Goal: Task Accomplishment & Management: Manage account settings

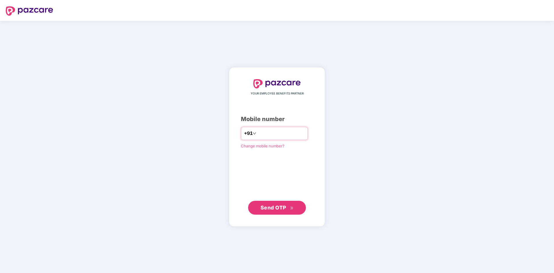
click at [244, 135] on span "+91" at bounding box center [248, 133] width 9 height 7
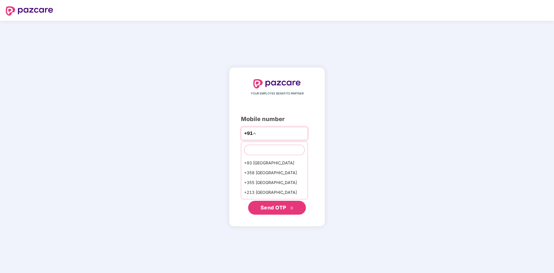
click at [244, 135] on span "+91" at bounding box center [248, 133] width 9 height 7
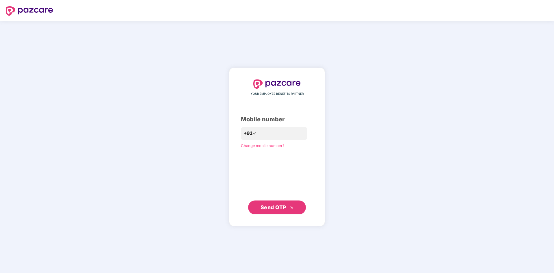
click at [210, 124] on div "YOUR EMPLOYEE BENEFITS PARTNER Mobile number +91 Change mobile number? Send OTP" at bounding box center [277, 147] width 554 height 252
click at [257, 131] on input "number" at bounding box center [280, 133] width 47 height 9
type input "**********"
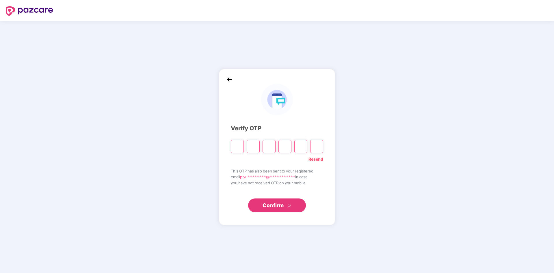
type input "*"
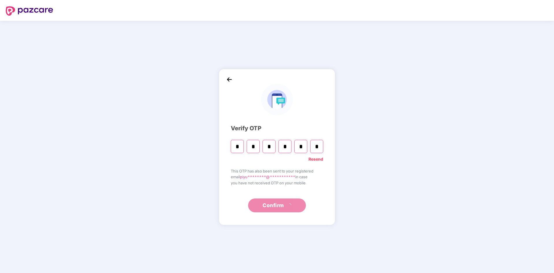
type input "*"
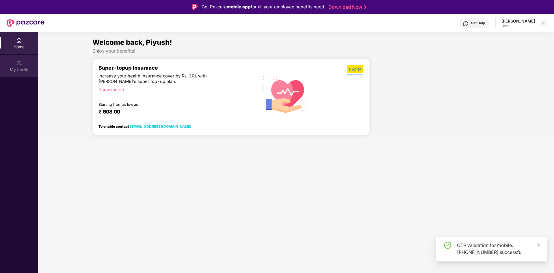
click at [19, 68] on div "My family" at bounding box center [19, 70] width 38 height 6
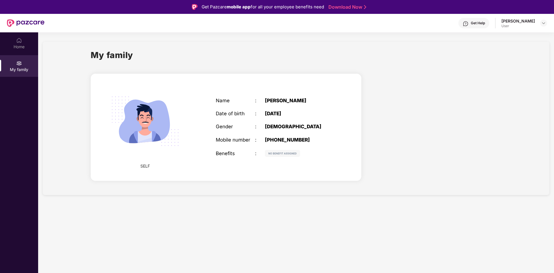
click at [530, 22] on div "[PERSON_NAME]" at bounding box center [517, 20] width 33 height 5
click at [538, 22] on div "[PERSON_NAME] User" at bounding box center [524, 23] width 46 height 10
click at [540, 21] on div at bounding box center [543, 23] width 7 height 7
click at [468, 24] on img at bounding box center [465, 24] width 6 height 6
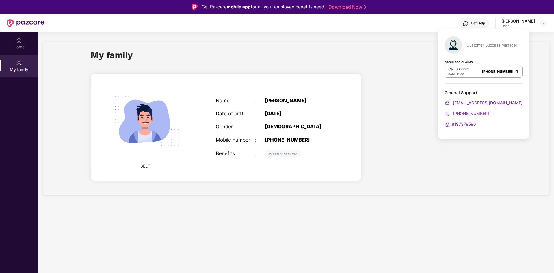
click at [536, 20] on div "[PERSON_NAME] User" at bounding box center [524, 23] width 46 height 10
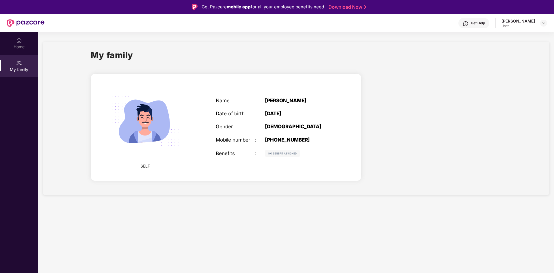
click at [539, 24] on div "[PERSON_NAME] User" at bounding box center [524, 23] width 46 height 10
click at [542, 24] on img at bounding box center [543, 23] width 5 height 5
click at [485, 21] on div "Get Help" at bounding box center [477, 23] width 14 height 5
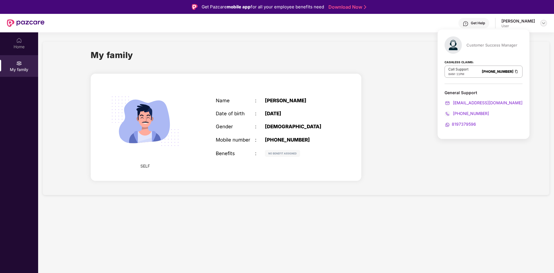
click at [544, 23] on img at bounding box center [543, 23] width 5 height 5
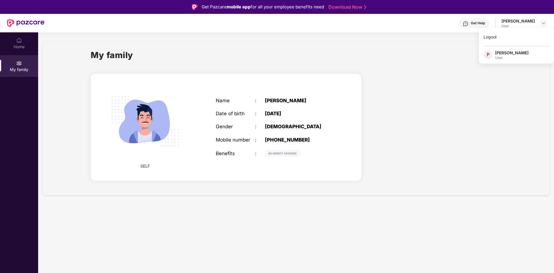
click at [516, 23] on div "[PERSON_NAME]" at bounding box center [517, 20] width 33 height 5
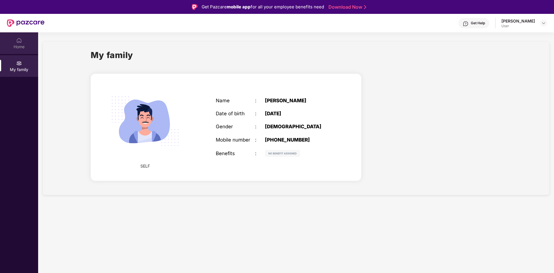
click at [30, 46] on div "Home" at bounding box center [19, 47] width 38 height 6
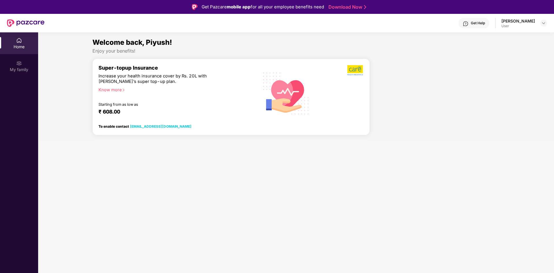
click at [132, 78] on div "Increase your health insurance cover by Rs. 20L with [PERSON_NAME]’s super top-…" at bounding box center [163, 78] width 130 height 11
click at [132, 85] on div "Super-topup Insurance Increase your health insurance cover by Rs. 20L with [PER…" at bounding box center [175, 93] width 155 height 57
click at [137, 79] on div "Increase your health insurance cover by Rs. 20L with [PERSON_NAME]’s super top-…" at bounding box center [163, 78] width 130 height 11
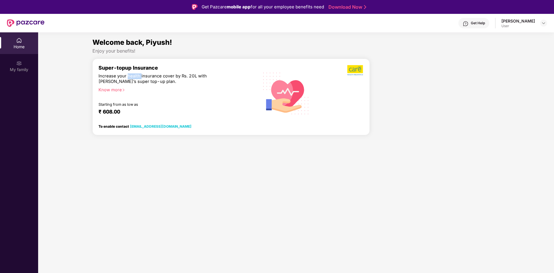
click at [137, 79] on div "Increase your health insurance cover by Rs. 20L with [PERSON_NAME]’s super top-…" at bounding box center [163, 78] width 130 height 11
click at [143, 85] on div "Super-topup Insurance Increase your health insurance cover by Rs. 20L with [PER…" at bounding box center [175, 93] width 155 height 57
click at [163, 78] on div "Increase your health insurance cover by Rs. 20L with [PERSON_NAME]’s super top-…" at bounding box center [163, 78] width 130 height 11
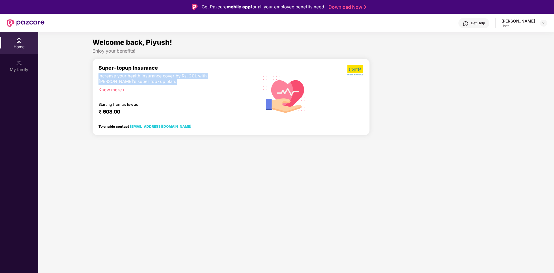
click at [163, 78] on div "Increase your health insurance cover by Rs. 20L with [PERSON_NAME]’s super top-…" at bounding box center [163, 78] width 130 height 11
click at [145, 83] on div "Increase your health insurance cover by Rs. 20L with [PERSON_NAME]’s super top-…" at bounding box center [163, 78] width 130 height 11
click at [540, 23] on div at bounding box center [543, 23] width 7 height 7
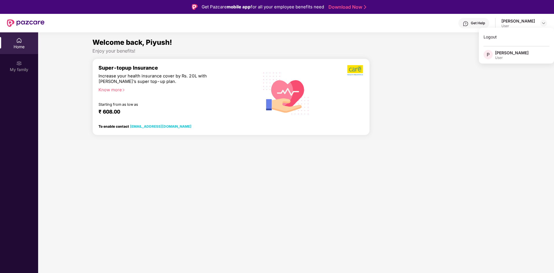
click at [177, 73] on div "Super-topup Insurance Increase your health insurance cover by Rs. 20L with [PER…" at bounding box center [175, 93] width 155 height 57
click at [516, 25] on div "User" at bounding box center [517, 26] width 33 height 5
click at [544, 20] on div at bounding box center [543, 23] width 7 height 7
click at [369, 31] on div "Get Help [PERSON_NAME] User" at bounding box center [295, 23] width 502 height 18
click at [151, 43] on span "Welcome back, Piyush!" at bounding box center [132, 42] width 80 height 8
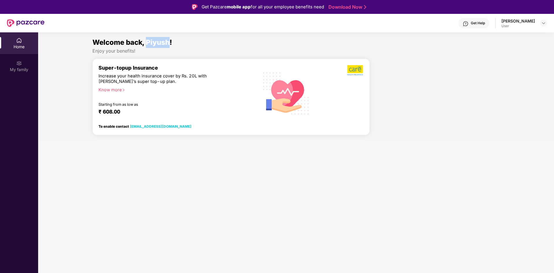
click at [151, 43] on span "Welcome back, Piyush!" at bounding box center [132, 42] width 80 height 8
click at [159, 49] on div "Enjoy your benefits!" at bounding box center [295, 51] width 407 height 6
click at [546, 22] on div at bounding box center [543, 23] width 7 height 7
click at [518, 34] on div "Logout" at bounding box center [516, 36] width 75 height 11
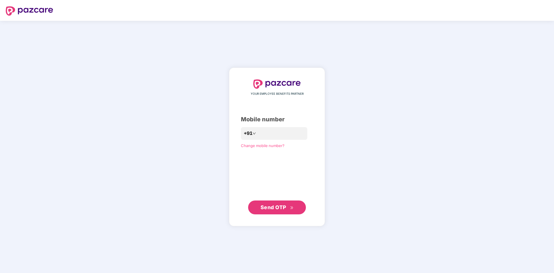
click at [263, 118] on div "Mobile number" at bounding box center [277, 119] width 72 height 9
click at [241, 119] on div "Mobile number" at bounding box center [277, 119] width 72 height 9
click at [229, 132] on div "YOUR EMPLOYEE BENEFITS PARTNER Mobile number +91 Change mobile number? Send OTP" at bounding box center [277, 147] width 96 height 159
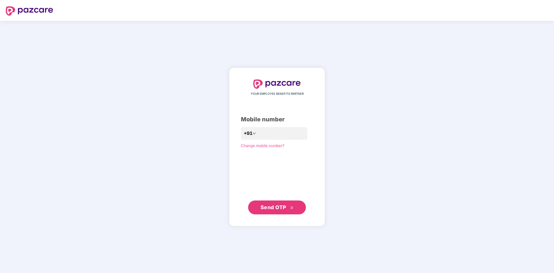
click at [38, 9] on img at bounding box center [29, 10] width 47 height 9
